Goal: Task Accomplishment & Management: Use online tool/utility

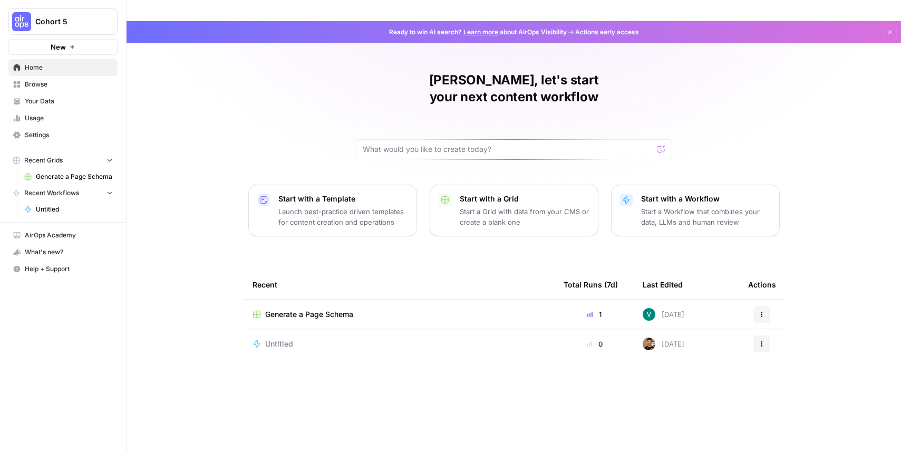
click at [330, 309] on span "Generate a Page Schema" at bounding box center [309, 314] width 88 height 11
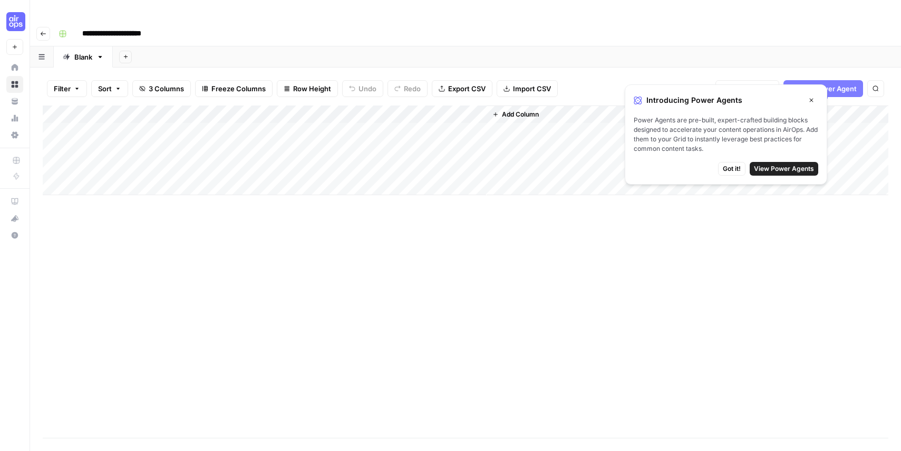
click at [829, 83] on span "Add Power Agent" at bounding box center [827, 88] width 57 height 11
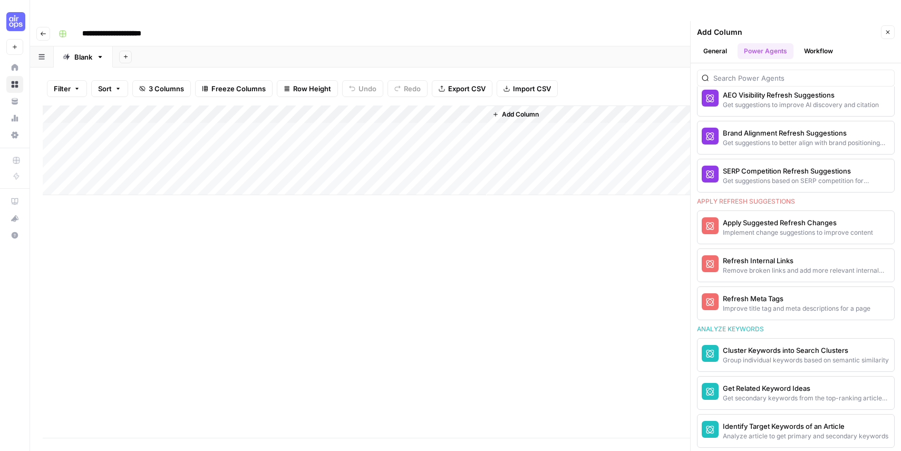
scroll to position [642, 0]
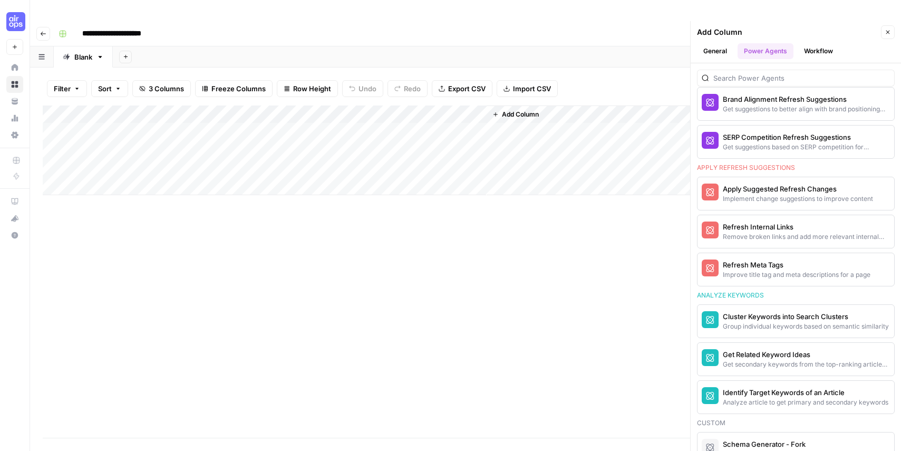
click at [215, 138] on div "Add Column" at bounding box center [466, 150] width 846 height 90
click at [888, 29] on icon "button" at bounding box center [888, 32] width 6 height 6
